Goal: Task Accomplishment & Management: Manage account settings

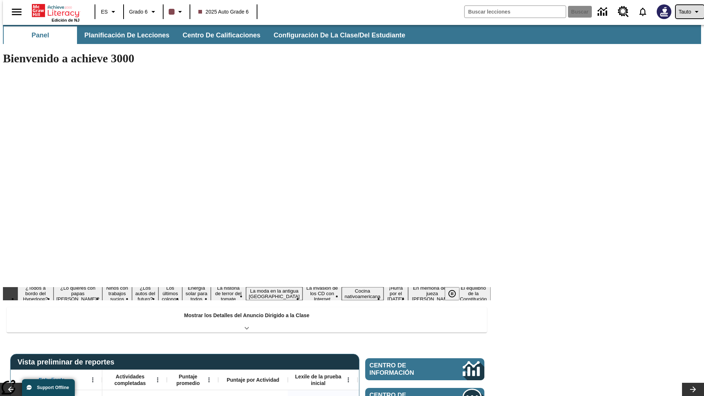
click at [686, 12] on span "Tauto" at bounding box center [684, 12] width 12 height 8
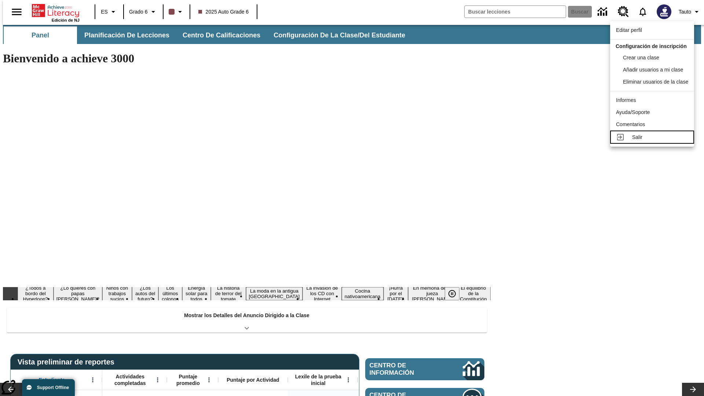
click at [654, 141] on div "Salir" at bounding box center [660, 137] width 56 height 8
